Goal: Contribute content: Add original content to the website for others to see

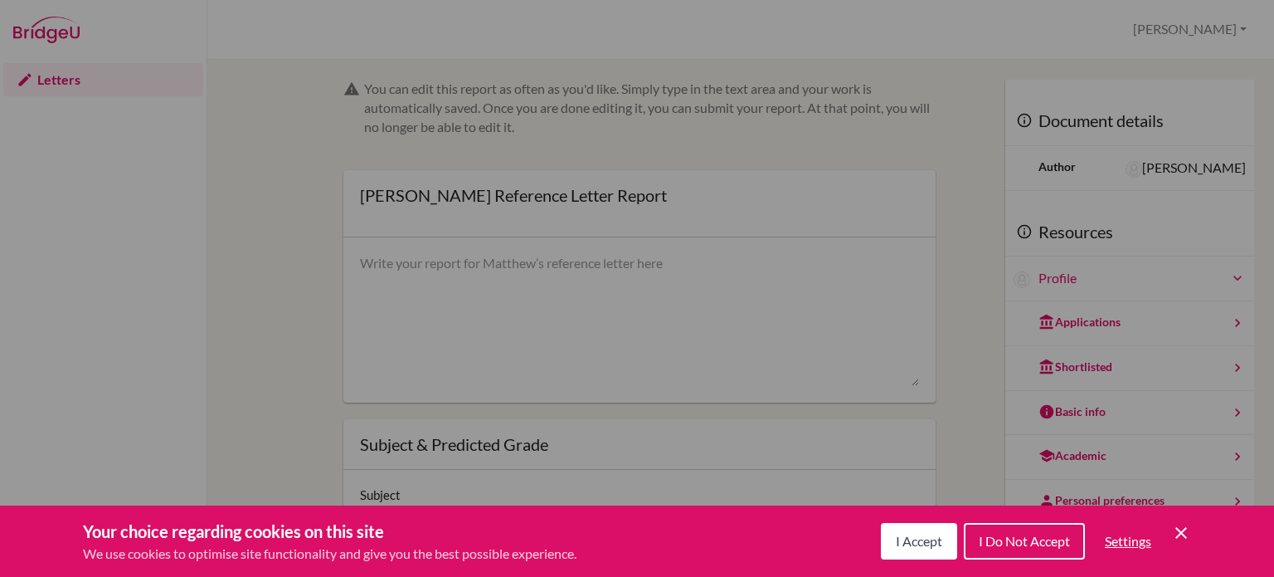
click at [901, 553] on button "I Accept" at bounding box center [919, 541] width 76 height 36
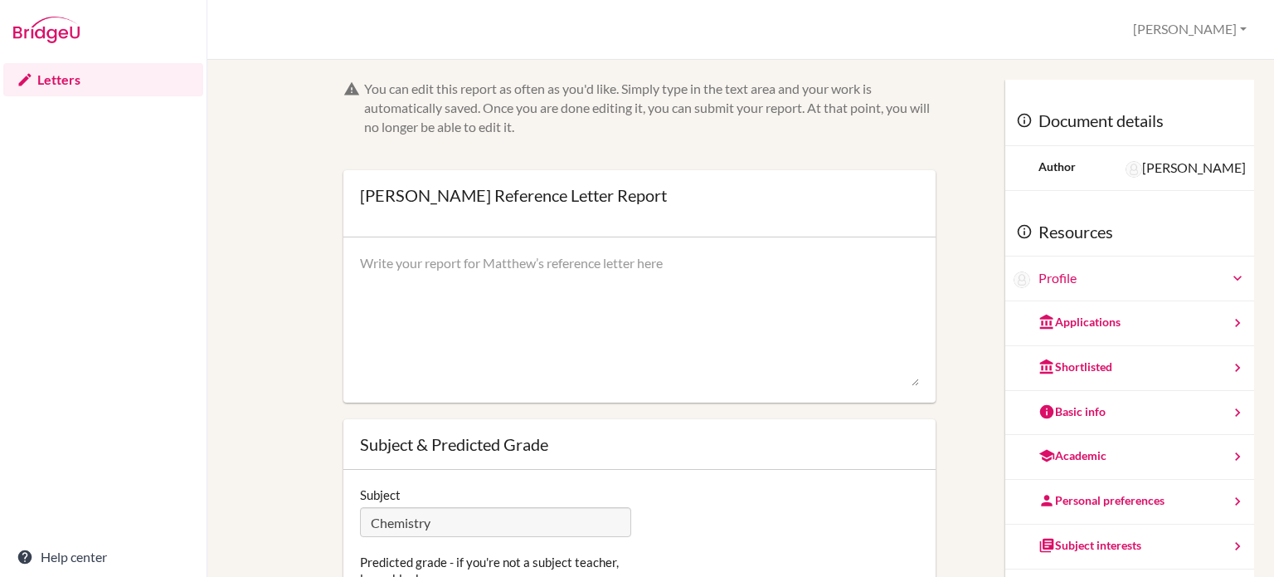
click at [514, 276] on textarea at bounding box center [639, 320] width 559 height 133
paste textarea "As a student, I have always found [PERSON_NAME] to be an extremely sincere stud…"
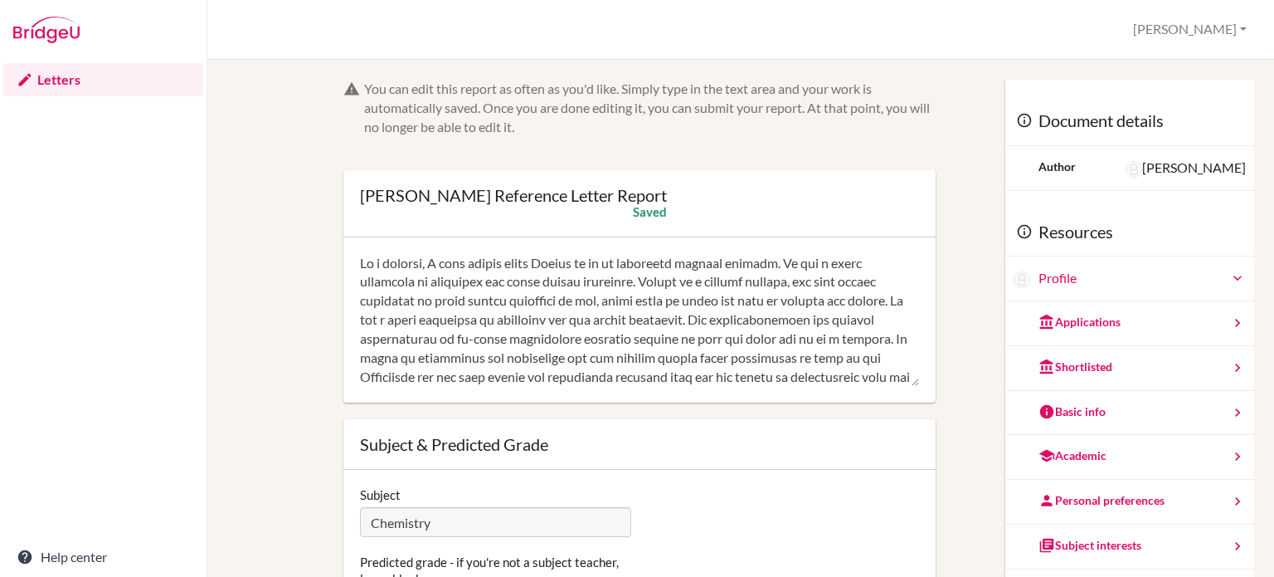
click at [691, 276] on textarea at bounding box center [639, 320] width 559 height 133
click at [601, 255] on textarea at bounding box center [639, 320] width 559 height 133
click at [760, 314] on textarea at bounding box center [639, 320] width 559 height 133
click at [594, 375] on textarea at bounding box center [639, 320] width 559 height 133
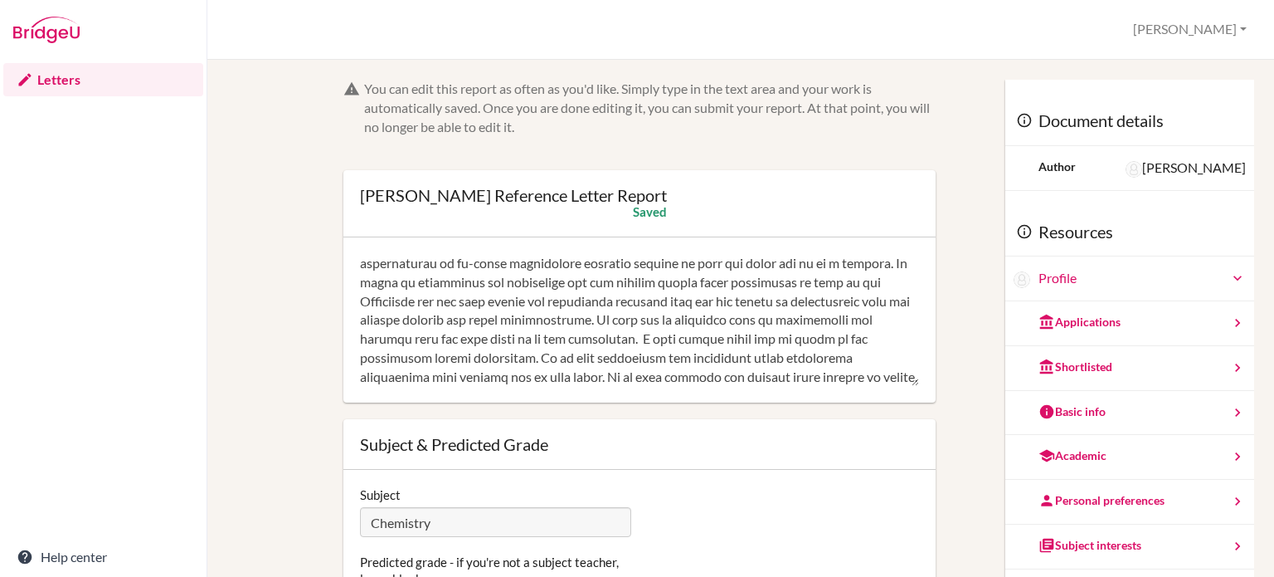
paste textarea "[PERSON_NAME] is a student of high moral and ethical standards. I am sure he wi…"
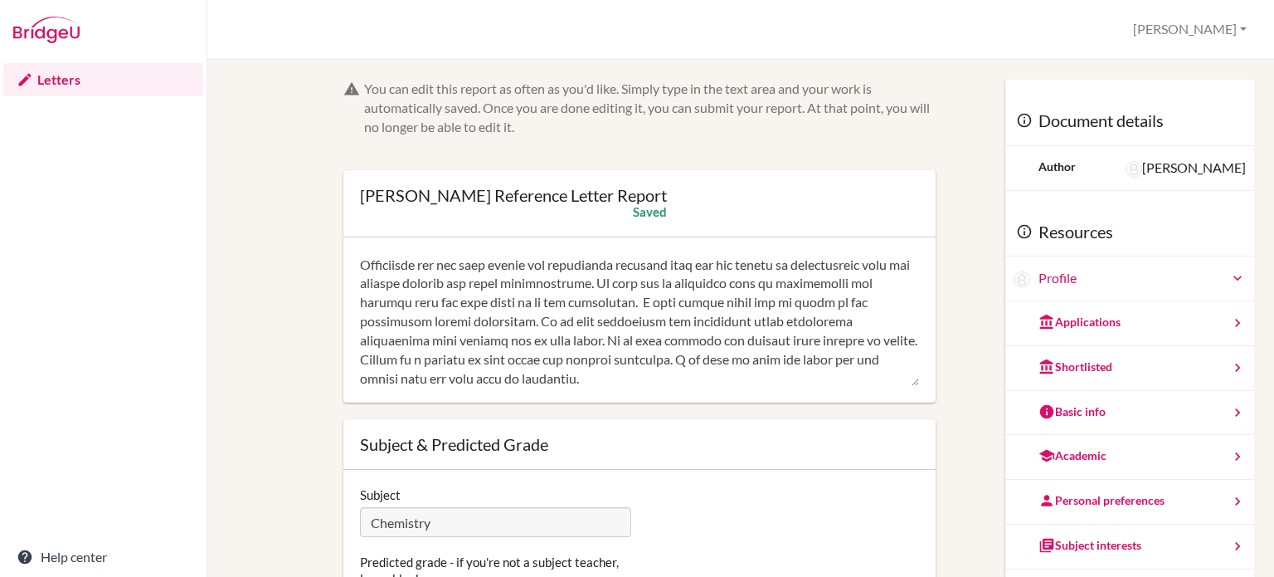
click at [608, 360] on textarea at bounding box center [639, 320] width 559 height 133
click at [0, 0] on span "laboratory" at bounding box center [0, 0] width 0 height 0
click at [0, 0] on span "move" at bounding box center [0, 0] width 0 height 0
click at [0, 0] on span "experiment." at bounding box center [0, 0] width 0 height 0
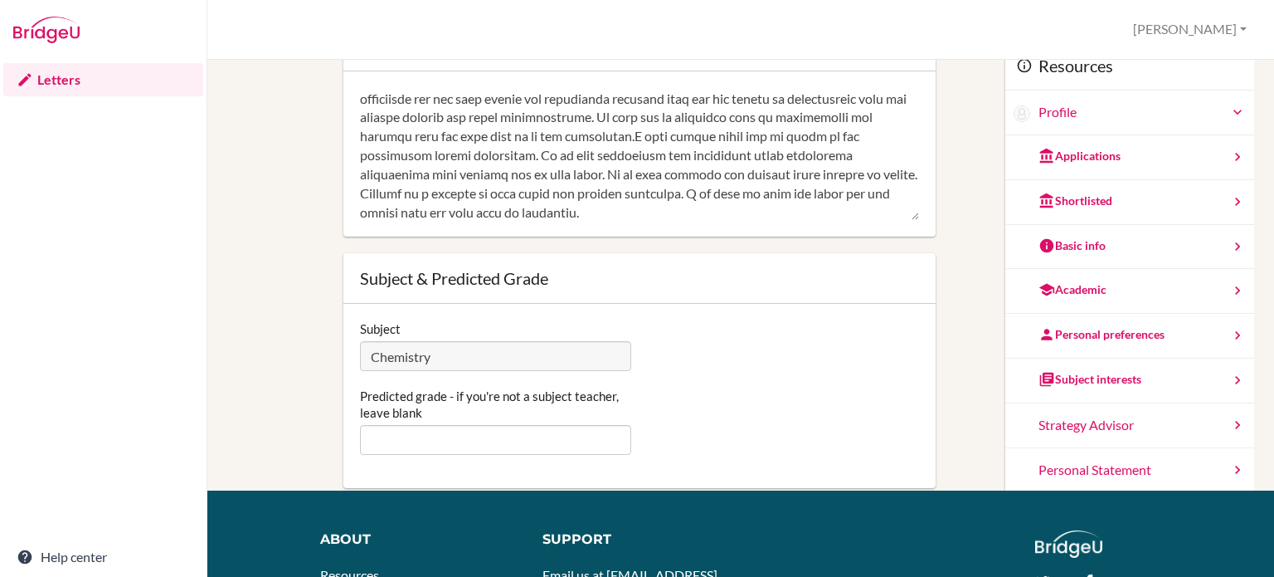
scroll to position [169, 0]
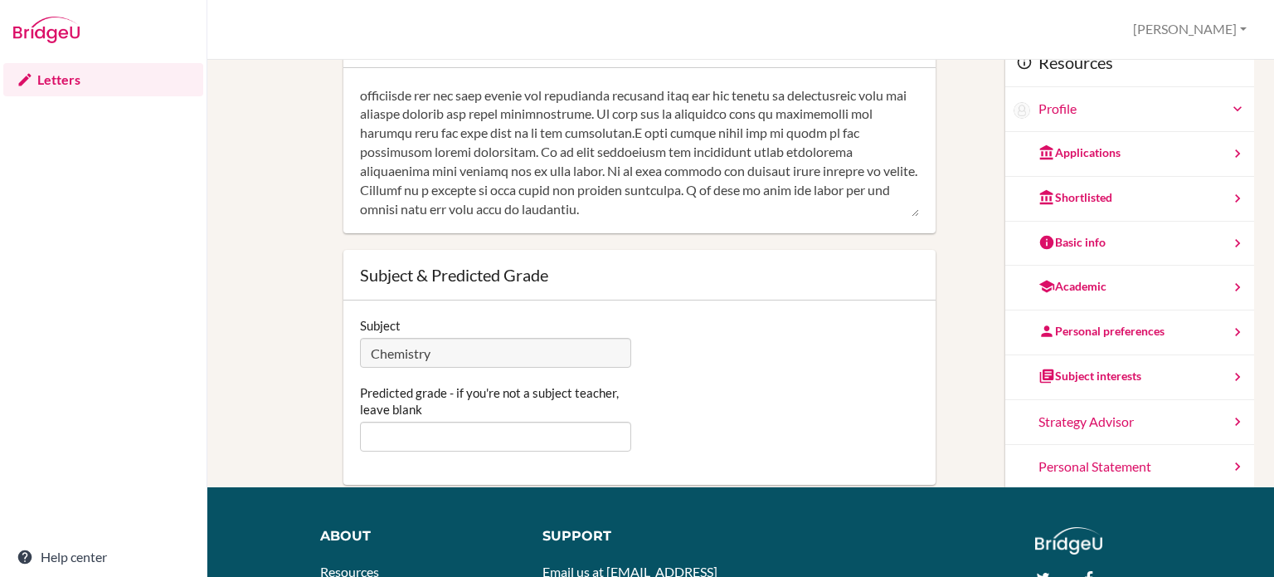
type textarea "As a student, I have always found [PERSON_NAME] to be an extremely sincere stud…"
click at [561, 445] on input "Predicted grade - if you're not a subject teacher, leave blank" at bounding box center [495, 436] width 271 height 30
type input "7"
click at [691, 427] on div "Predicted grade - if you're not a subject teacher, leave blank 7" at bounding box center [640, 417] width 576 height 67
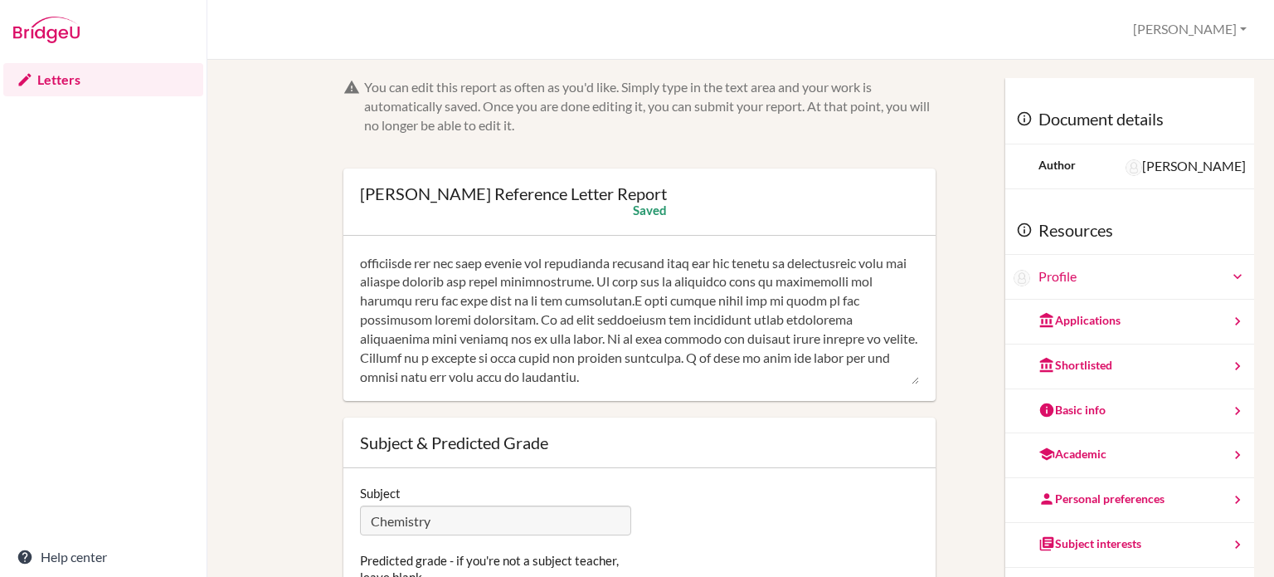
scroll to position [0, 0]
click at [0, 0] on div "Ignore" at bounding box center [0, 0] width 0 height 0
click at [432, 304] on textarea at bounding box center [639, 320] width 559 height 133
click at [796, 323] on textarea at bounding box center [639, 320] width 559 height 133
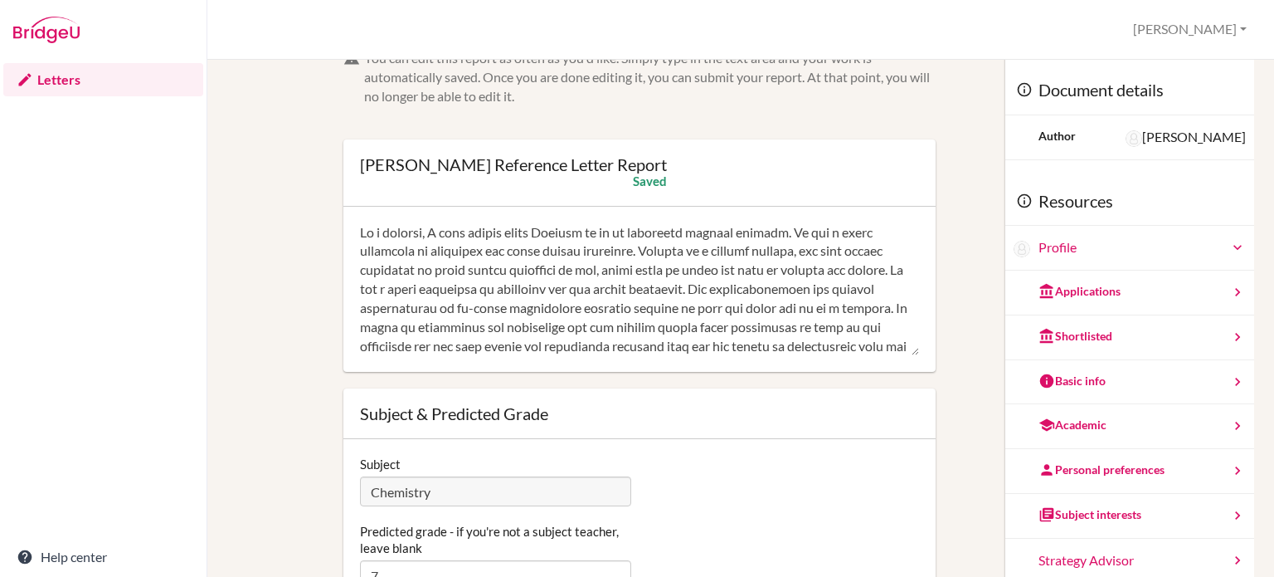
type textarea "As a student, I have always found [PERSON_NAME] to be an extremely sincere stud…"
drag, startPoint x: 1273, startPoint y: 171, endPoint x: 1272, endPoint y: 391, distance: 219.8
click at [1272, 391] on div "You can edit this report as often as you'd like. Simply type in the text area a…" at bounding box center [740, 318] width 1067 height 517
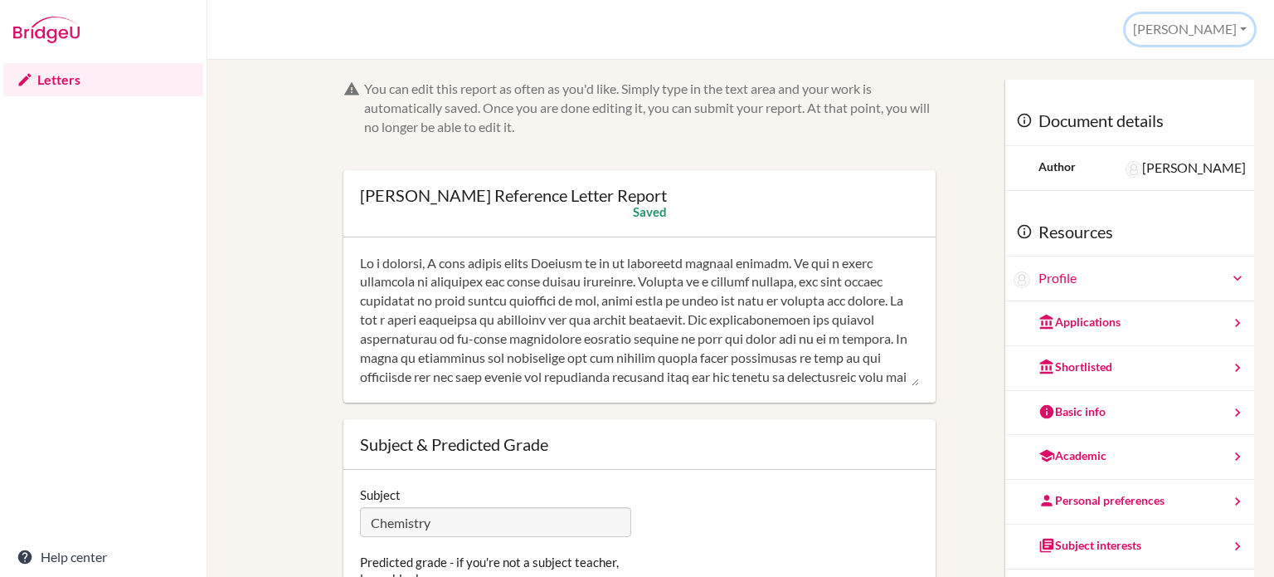
click at [1239, 29] on button "[PERSON_NAME]" at bounding box center [1190, 29] width 129 height 31
